Goal: Book appointment/travel/reservation

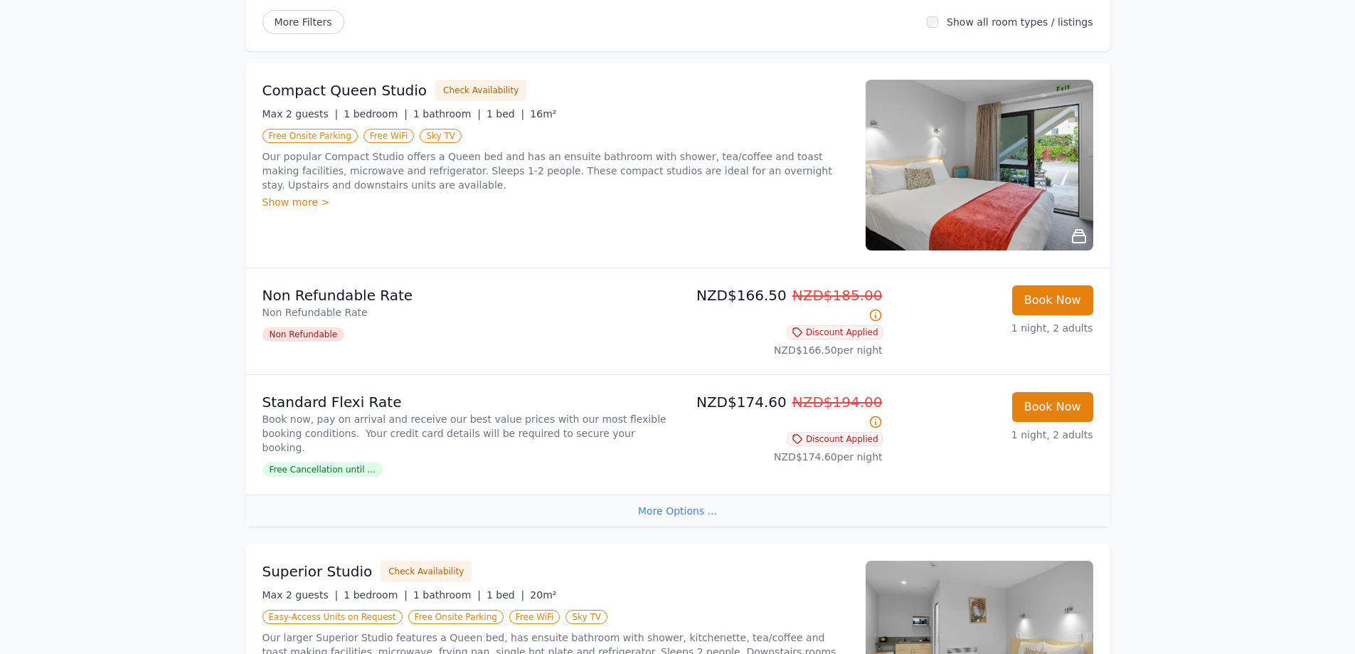
scroll to position [640, 0]
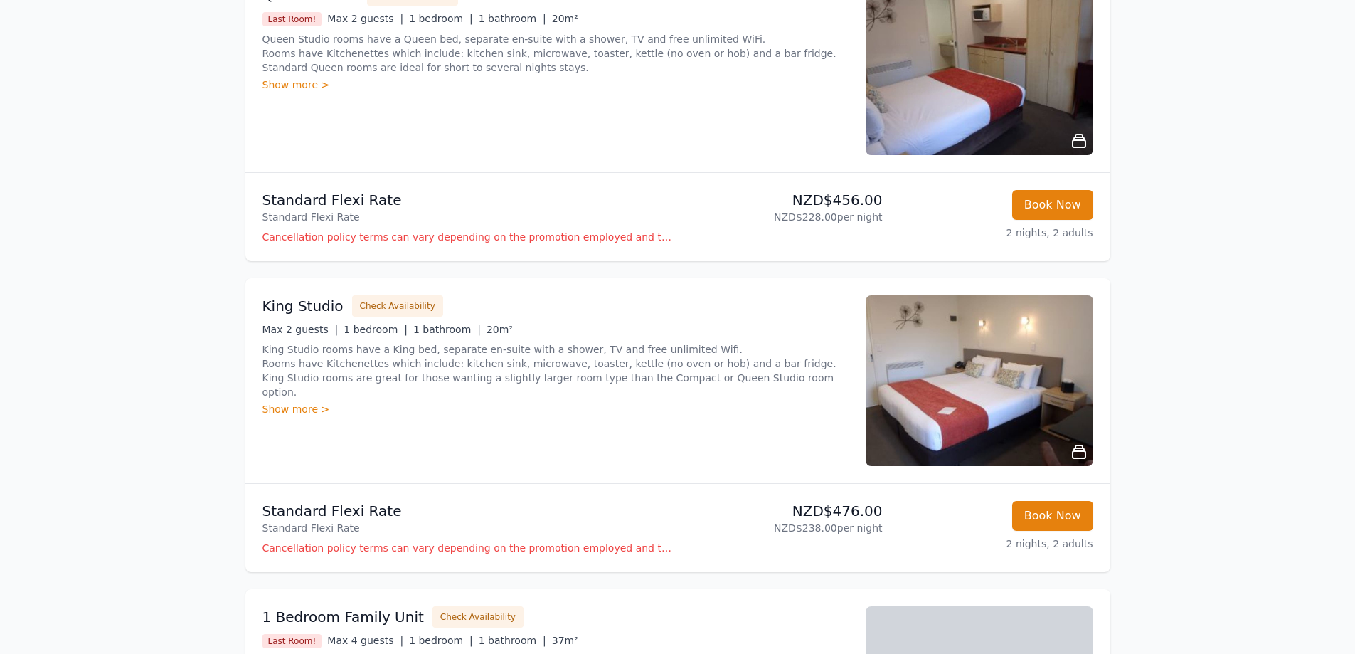
scroll to position [285, 0]
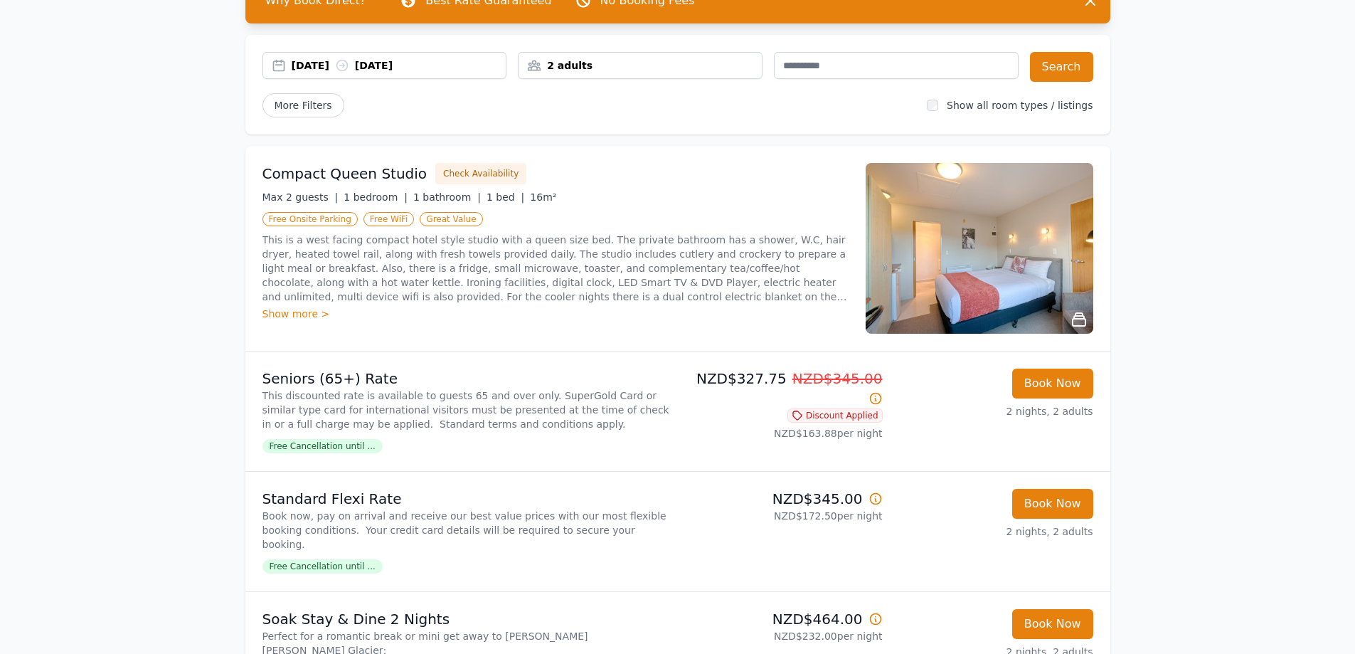
scroll to position [71, 0]
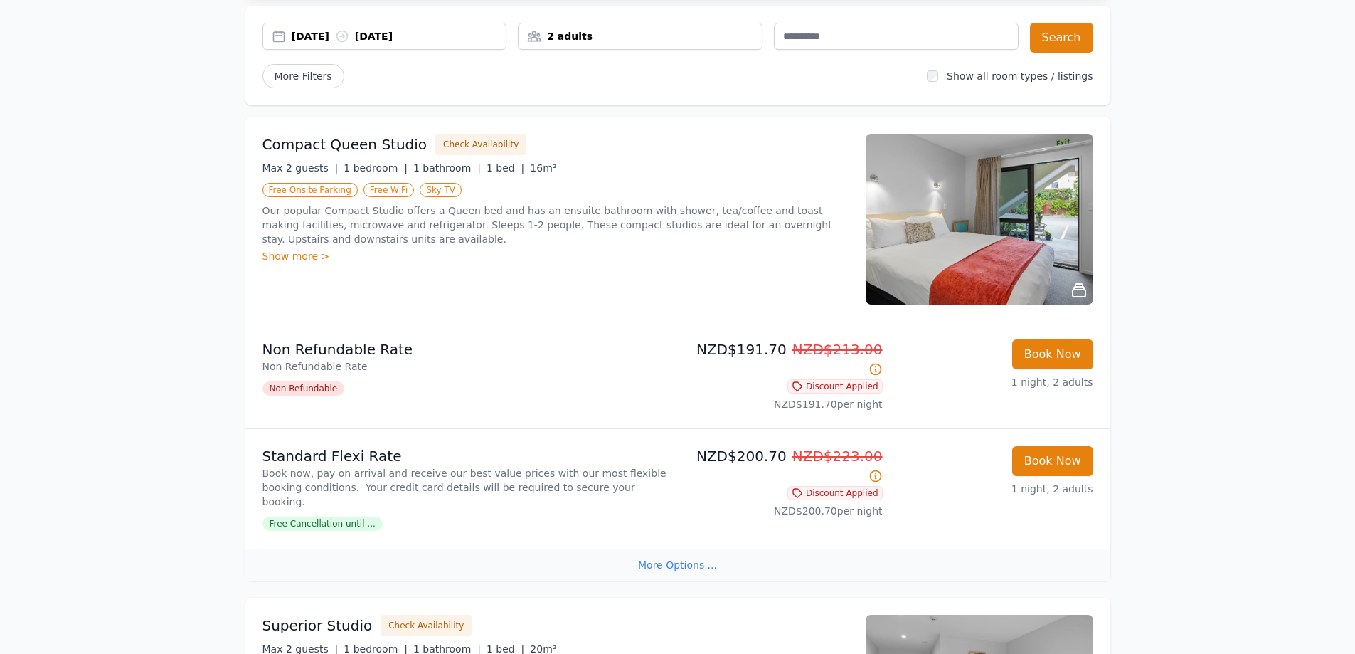
scroll to position [142, 0]
